Goal: Task Accomplishment & Management: Manage account settings

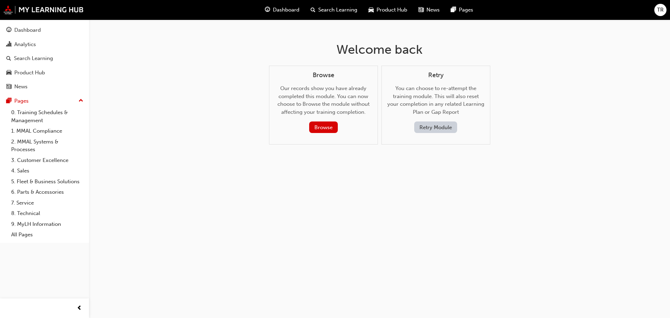
click at [661, 12] on span "TR" at bounding box center [660, 10] width 7 height 8
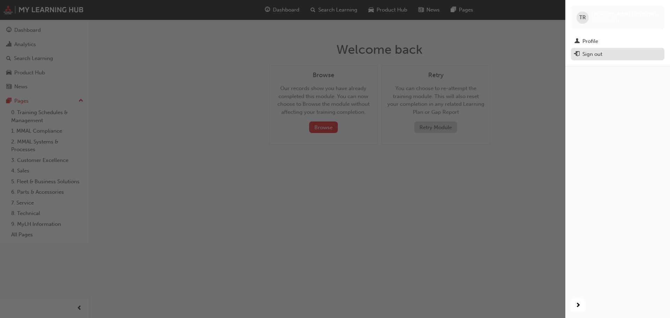
click at [600, 54] on div "Sign out" at bounding box center [593, 54] width 20 height 8
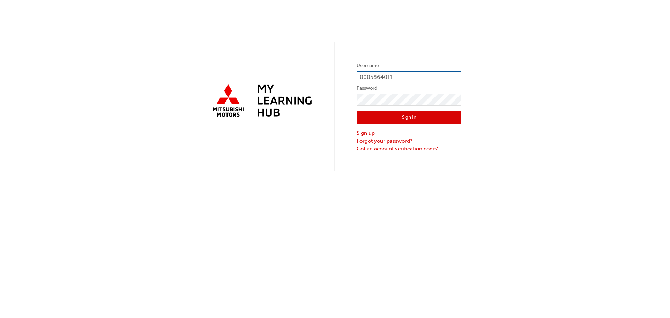
click at [386, 77] on input "0005864011" at bounding box center [409, 77] width 105 height 12
type input "0005779056"
click at [418, 123] on button "Sign In" at bounding box center [409, 117] width 105 height 13
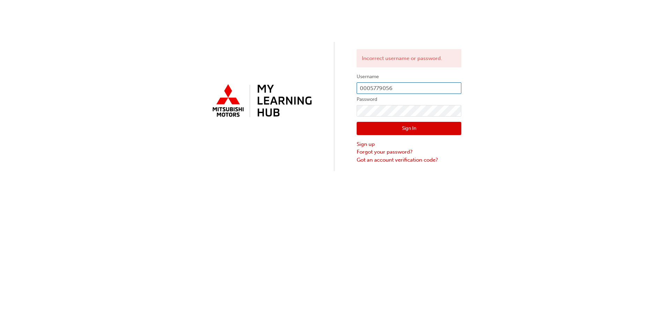
click at [418, 90] on input "0005779056" at bounding box center [409, 88] width 105 height 12
click at [406, 128] on button "Sign In" at bounding box center [409, 128] width 105 height 13
click at [407, 89] on input "0005779056" at bounding box center [409, 88] width 105 height 12
type input "0005972384"
click at [421, 130] on button "Sign In" at bounding box center [409, 128] width 105 height 13
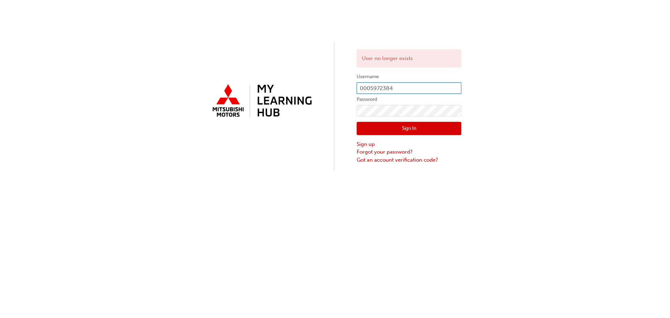
click at [408, 90] on input "0005972384" at bounding box center [409, 88] width 105 height 12
click at [502, 131] on div "User no longer exists Username 0005972384 Password Sign In Sign up Forgot your …" at bounding box center [335, 85] width 670 height 171
click at [393, 91] on input "0005972384" at bounding box center [409, 88] width 105 height 12
type input "0005864011"
click at [407, 126] on button "Sign In" at bounding box center [409, 128] width 105 height 13
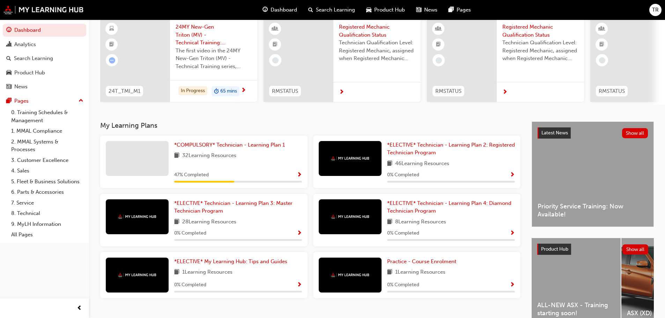
scroll to position [99, 0]
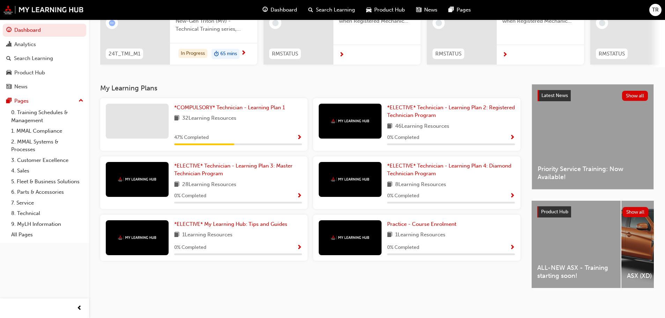
click at [656, 11] on span "TR" at bounding box center [655, 10] width 7 height 8
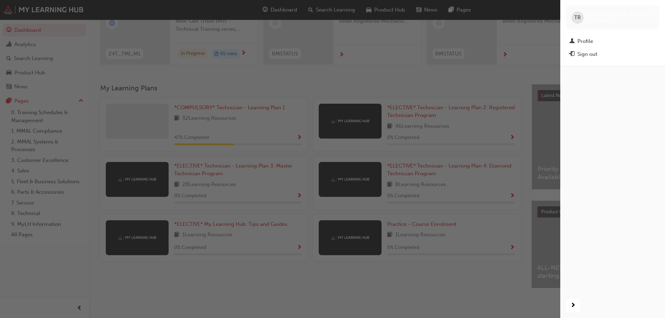
click at [434, 77] on div "button" at bounding box center [280, 159] width 560 height 318
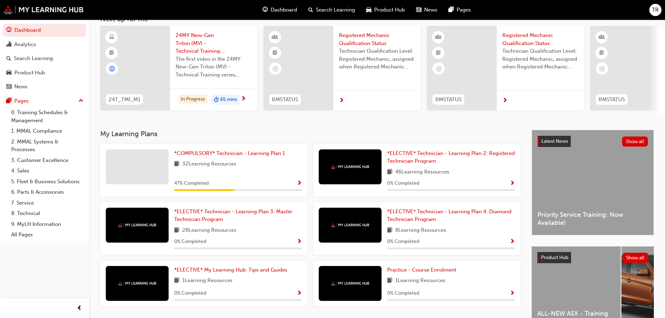
scroll to position [0, 0]
